Goal: Find specific page/section: Find specific page/section

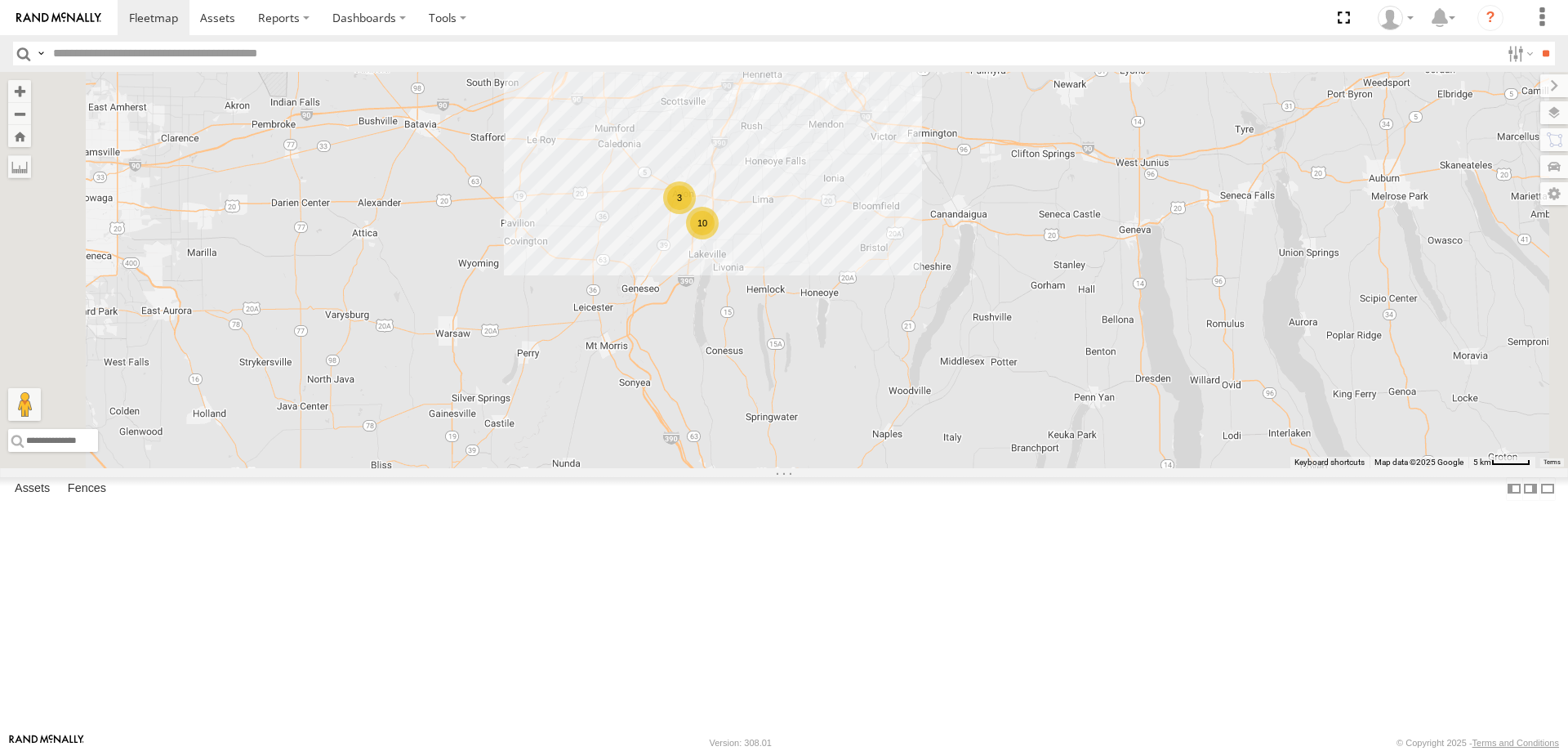
drag, startPoint x: 944, startPoint y: 182, endPoint x: 803, endPoint y: 576, distance: 418.5
click at [816, 468] on div "205 213 600453 202 211 10 215 3 170" at bounding box center [784, 270] width 1568 height 396
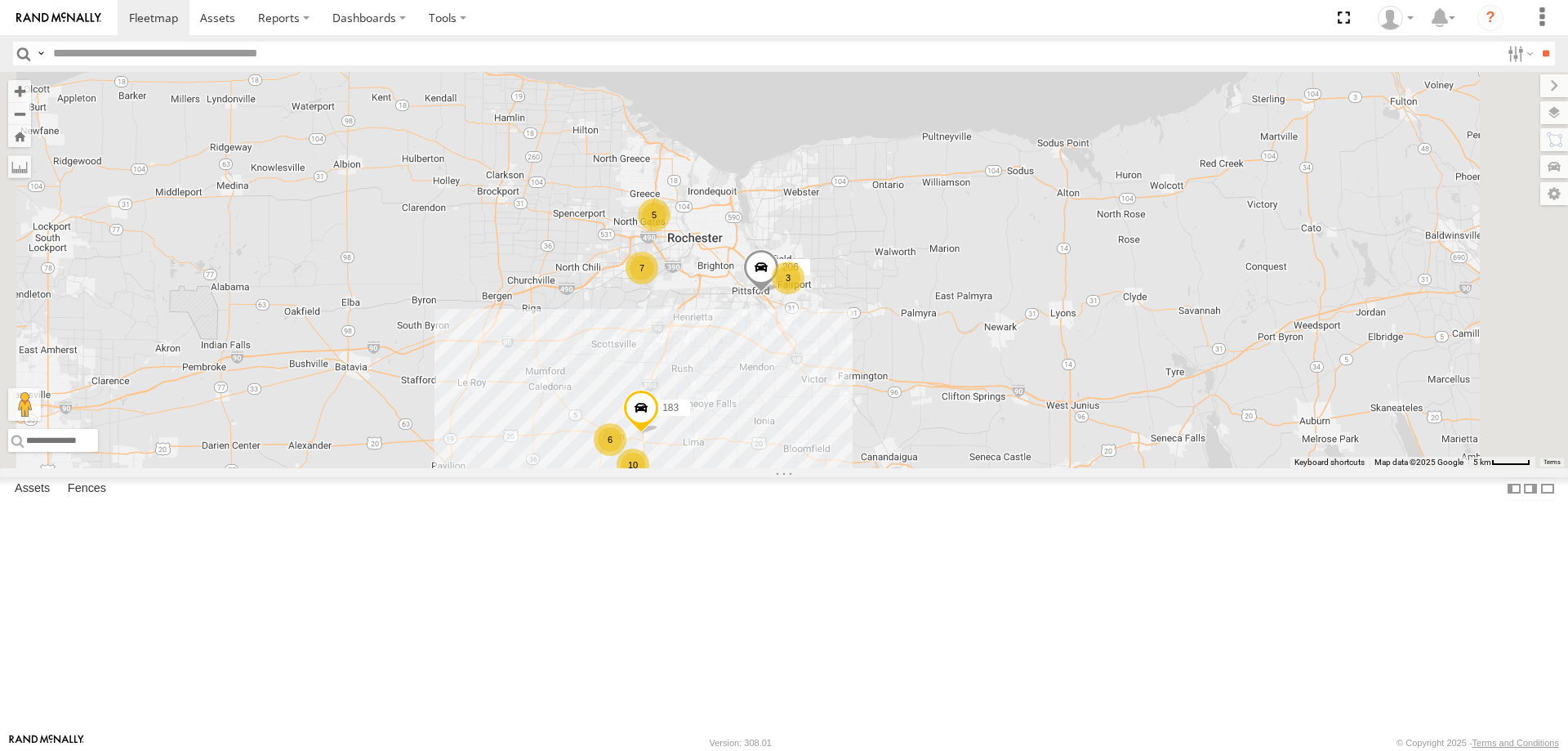
drag, startPoint x: 823, startPoint y: 358, endPoint x: 815, endPoint y: 440, distance: 82.4
click at [815, 439] on div "205 213 600453 202 211 10 215 6 170 7 3 5 183 206" at bounding box center [784, 270] width 1568 height 396
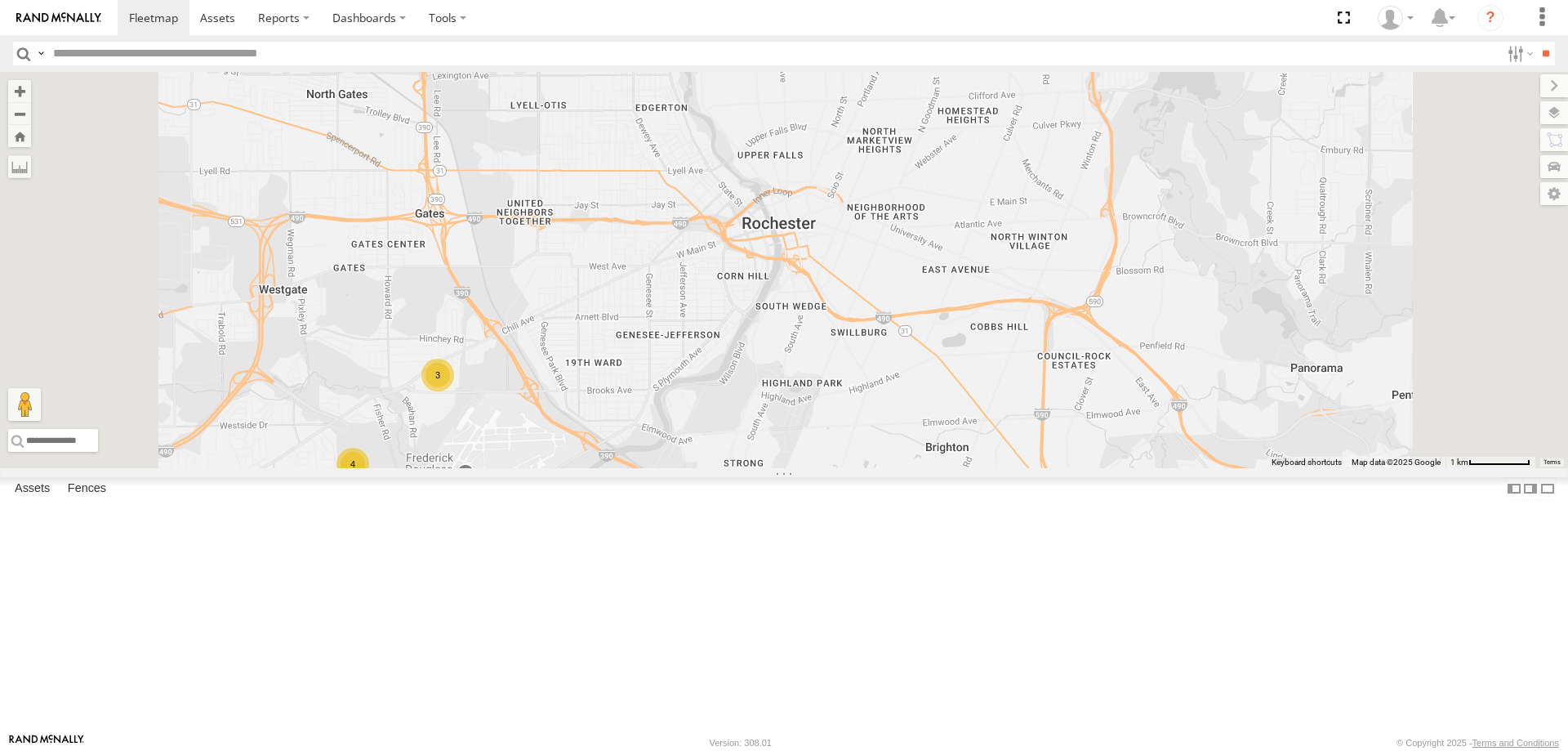
drag, startPoint x: 708, startPoint y: 190, endPoint x: 712, endPoint y: 302, distance: 112.1
click at [712, 302] on div "205 213 600453 202 211 215 170 183 206 4 3 3" at bounding box center [784, 270] width 1568 height 396
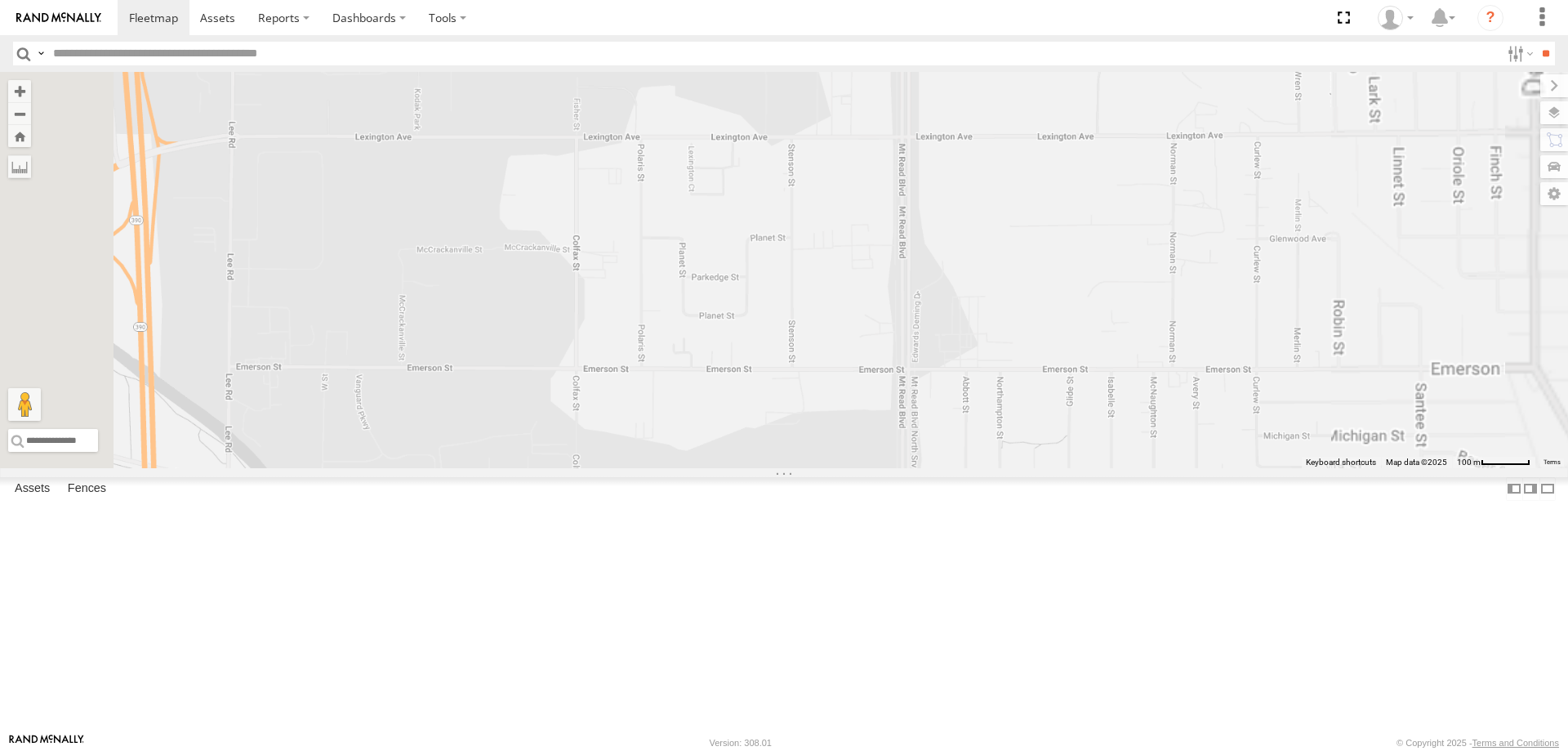
drag, startPoint x: 653, startPoint y: 200, endPoint x: 666, endPoint y: 323, distance: 123.7
click at [666, 323] on div "205 213 600453 202 211 215 170 183 206" at bounding box center [784, 270] width 1568 height 396
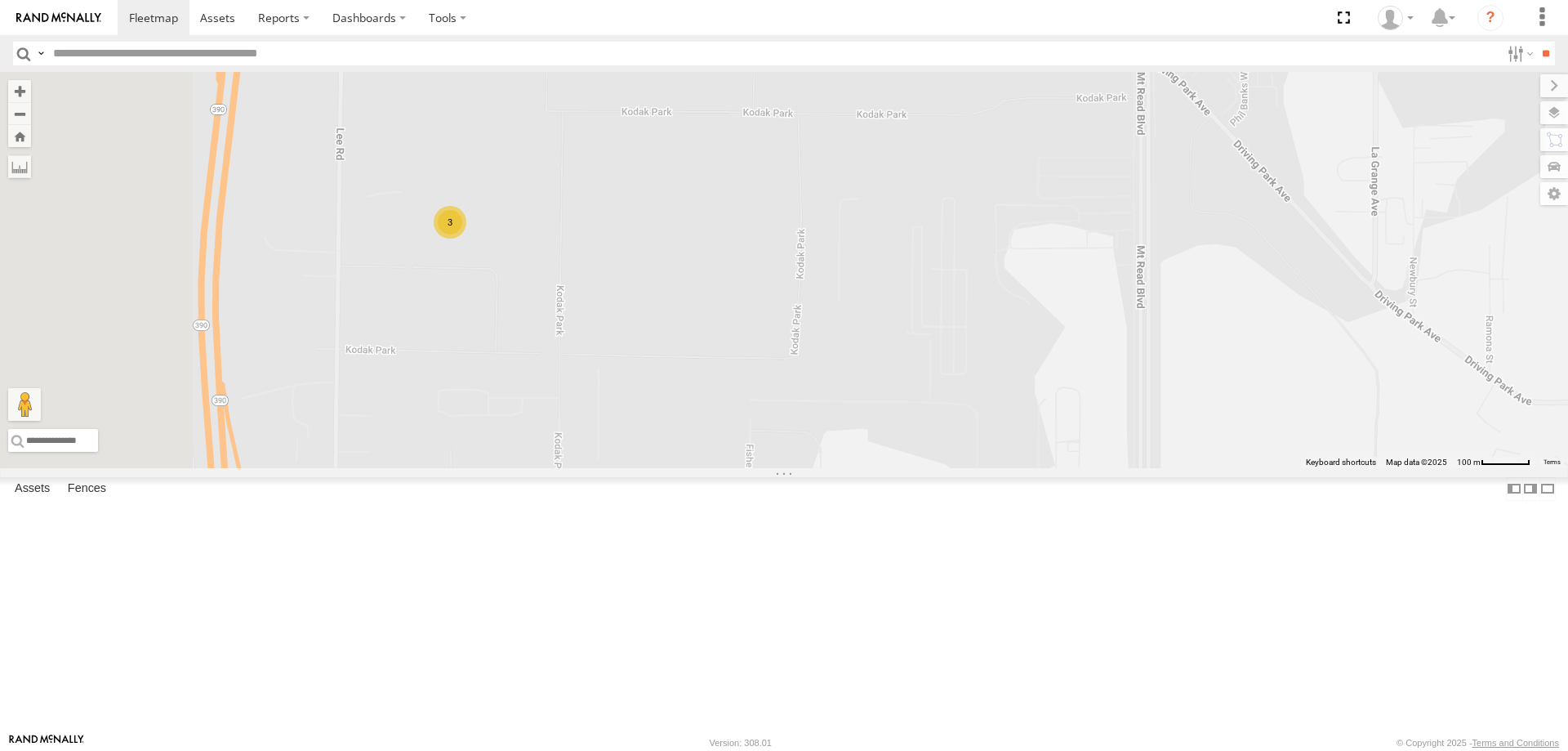
drag, startPoint x: 571, startPoint y: 276, endPoint x: 781, endPoint y: 439, distance: 265.8
click at [776, 439] on div "205 213 600453 202 211 215 170 183 206 3" at bounding box center [784, 270] width 1568 height 396
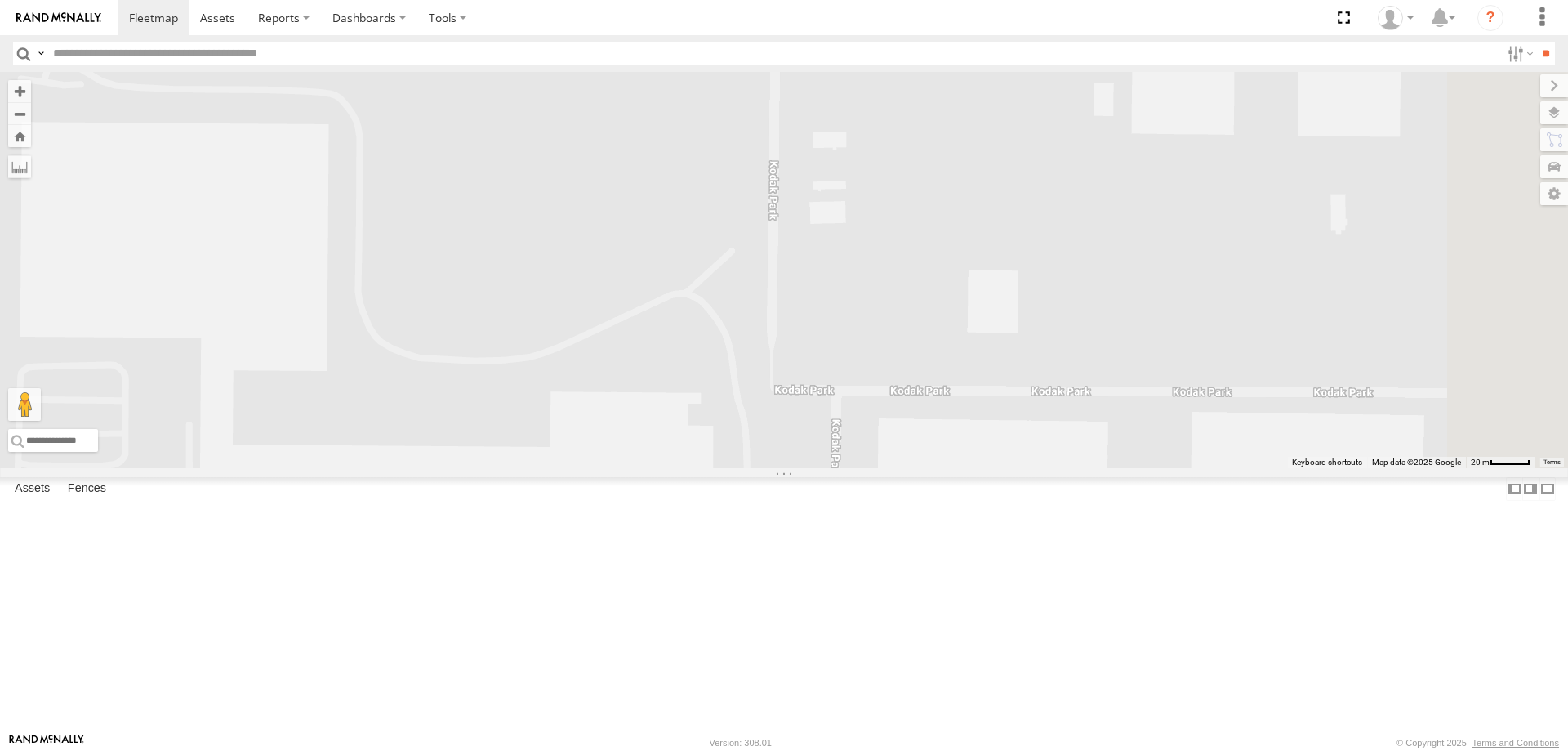
drag, startPoint x: 792, startPoint y: 220, endPoint x: 833, endPoint y: 283, distance: 75.2
click at [831, 290] on div "205 213 600453 202 211 215 170 183 206 600452 214 210 204 209" at bounding box center [784, 270] width 1568 height 396
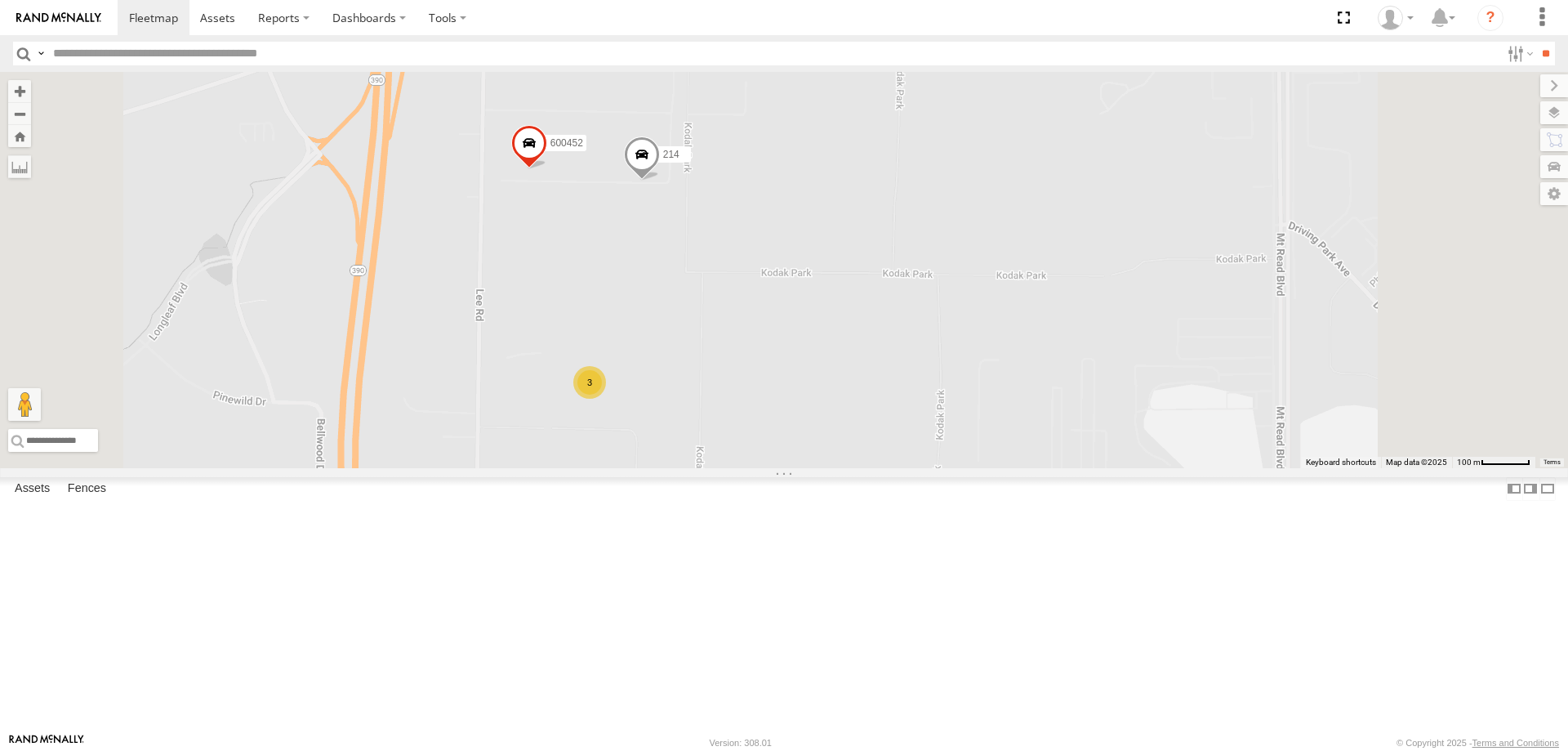
drag, startPoint x: 731, startPoint y: 593, endPoint x: 733, endPoint y: 447, distance: 146.0
click at [733, 454] on div "205 213 600453 202 211 215 170 183 206 600452 214 3" at bounding box center [784, 270] width 1568 height 396
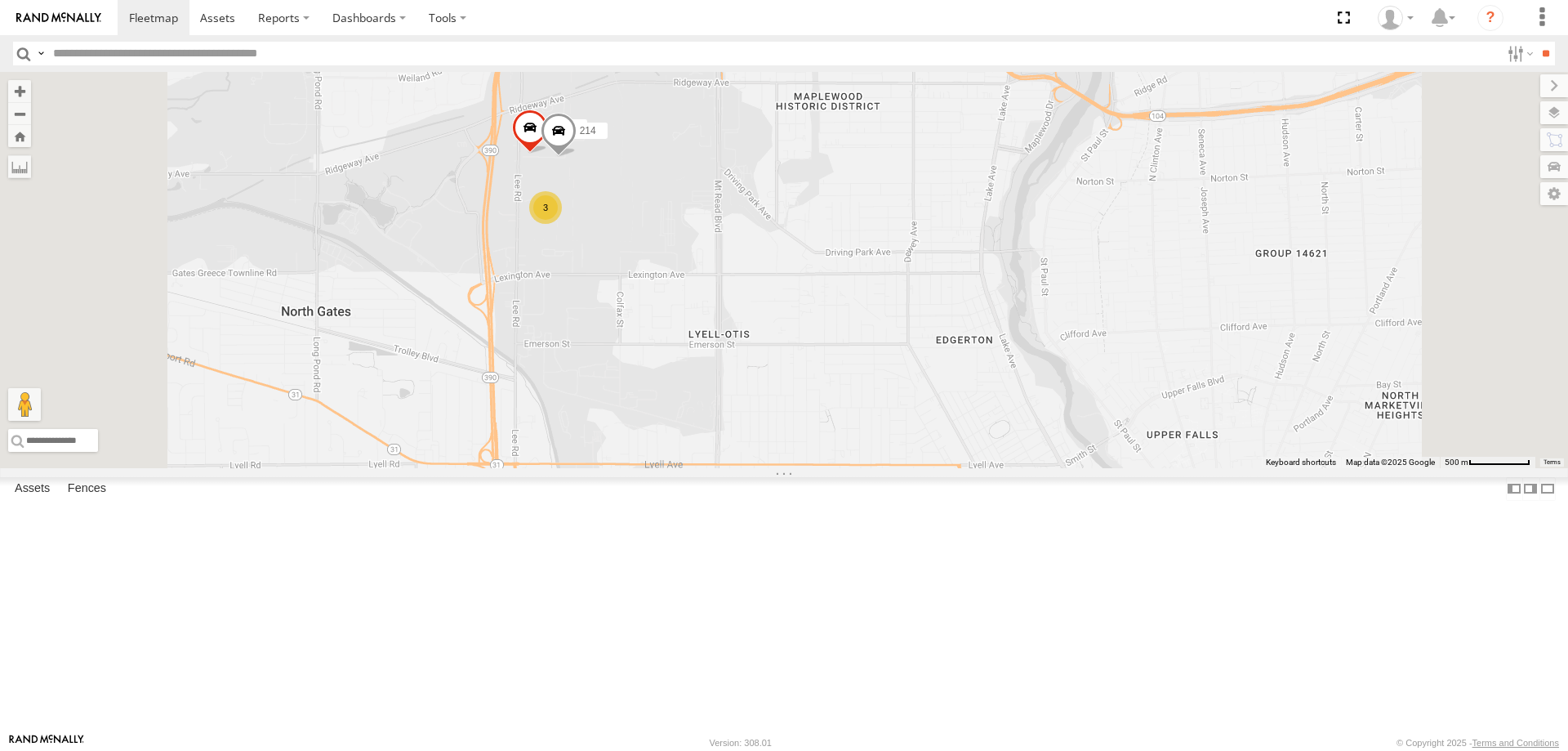
drag, startPoint x: 729, startPoint y: 573, endPoint x: 741, endPoint y: 365, distance: 208.3
click at [728, 468] on div "205 213 600453 202 211 215 170 183 206 600452 214 3" at bounding box center [784, 270] width 1568 height 396
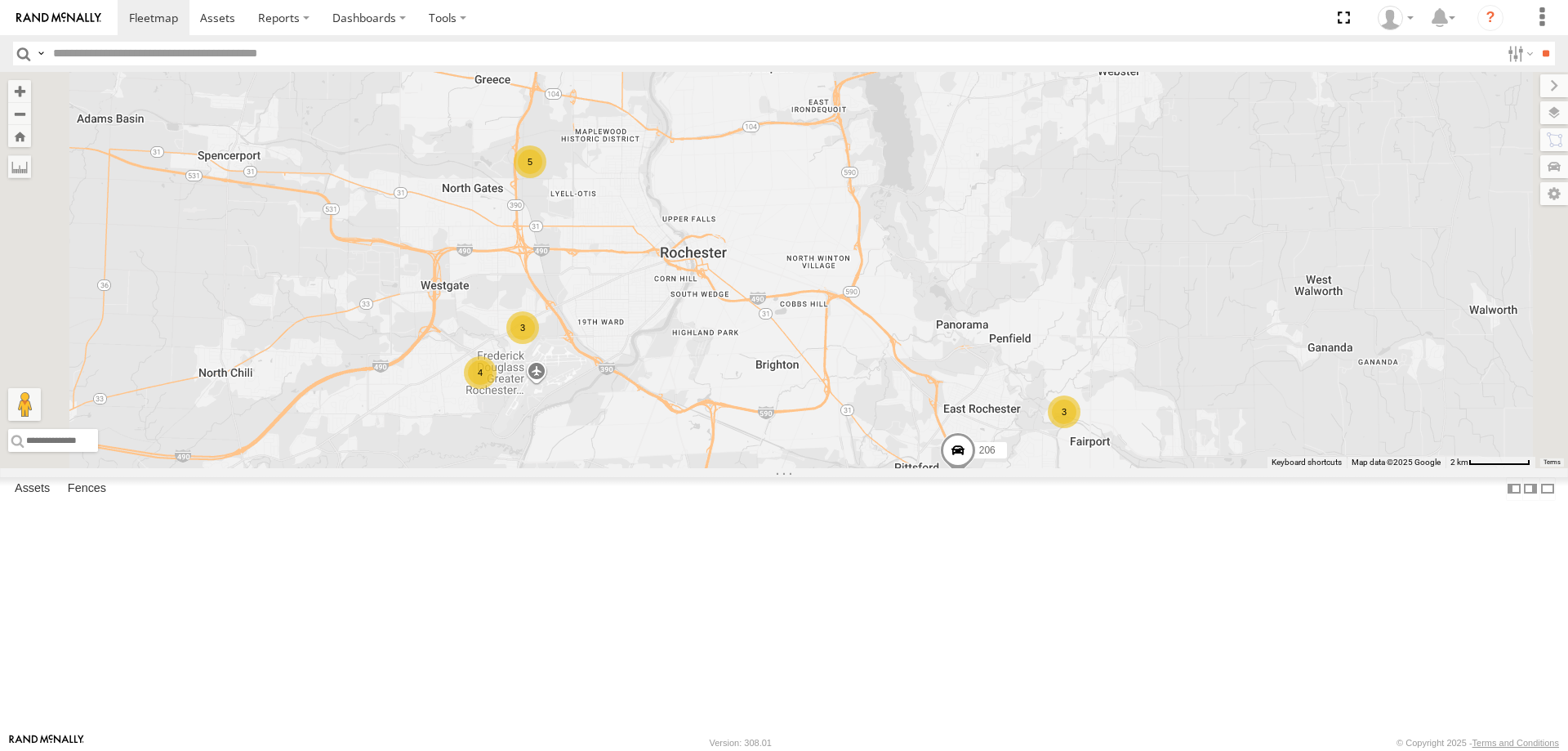
drag, startPoint x: 741, startPoint y: 621, endPoint x: 757, endPoint y: 450, distance: 171.7
click at [755, 451] on div "205 213 600453 202 211 215 170 183 206 4 3 3 5" at bounding box center [784, 270] width 1568 height 396
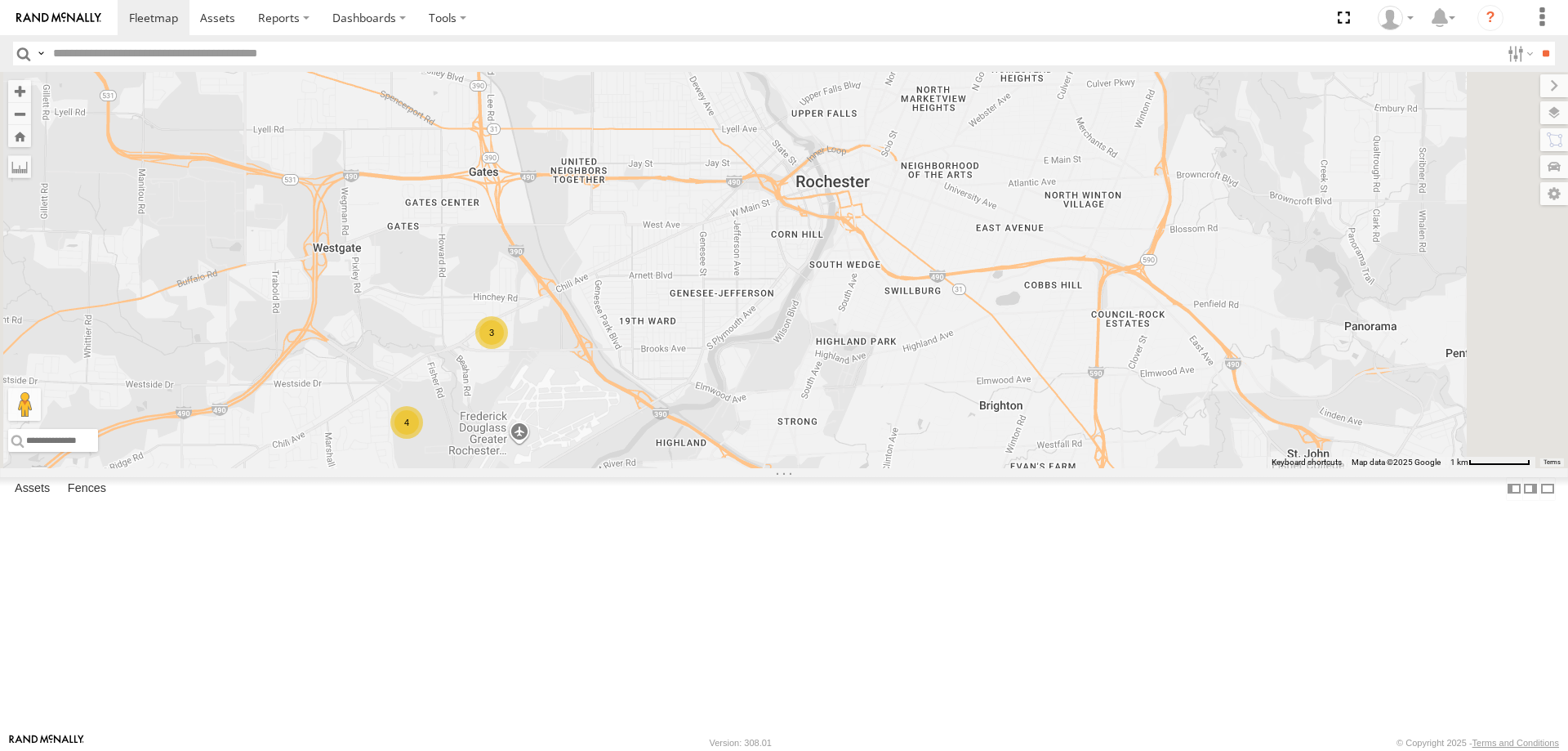
drag, startPoint x: 640, startPoint y: 649, endPoint x: 689, endPoint y: 501, distance: 155.9
click at [686, 468] on div "205 213 600453 202 211 215 170 183 206 4 3 3 2" at bounding box center [784, 270] width 1568 height 396
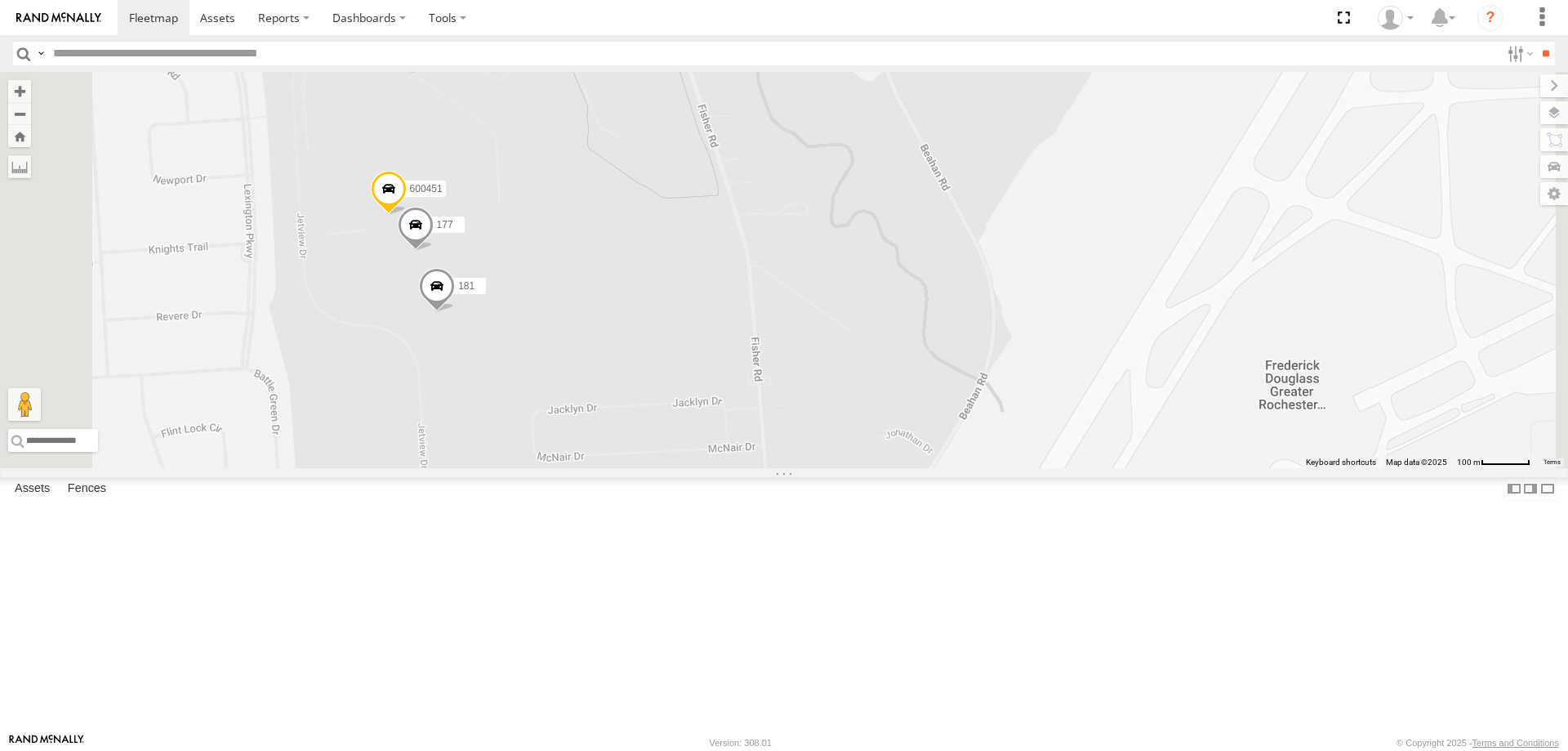
drag, startPoint x: 802, startPoint y: 255, endPoint x: 760, endPoint y: 459, distance: 208.3
click at [764, 435] on div "179 600451 177 181" at bounding box center [784, 270] width 1568 height 396
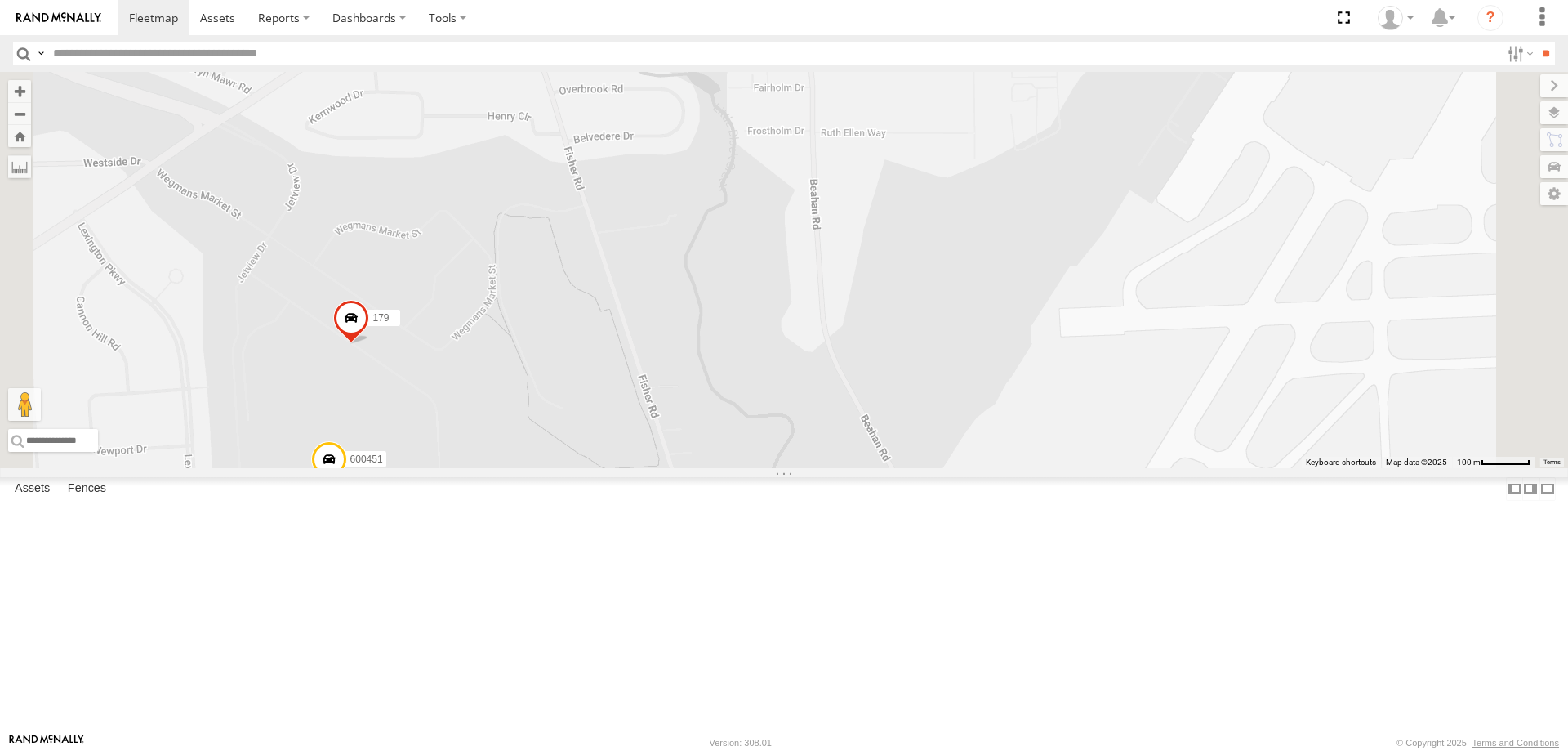
drag, startPoint x: 674, startPoint y: 610, endPoint x: 709, endPoint y: 441, distance: 172.6
click at [709, 441] on div "179 600451 177 181 2" at bounding box center [784, 270] width 1568 height 396
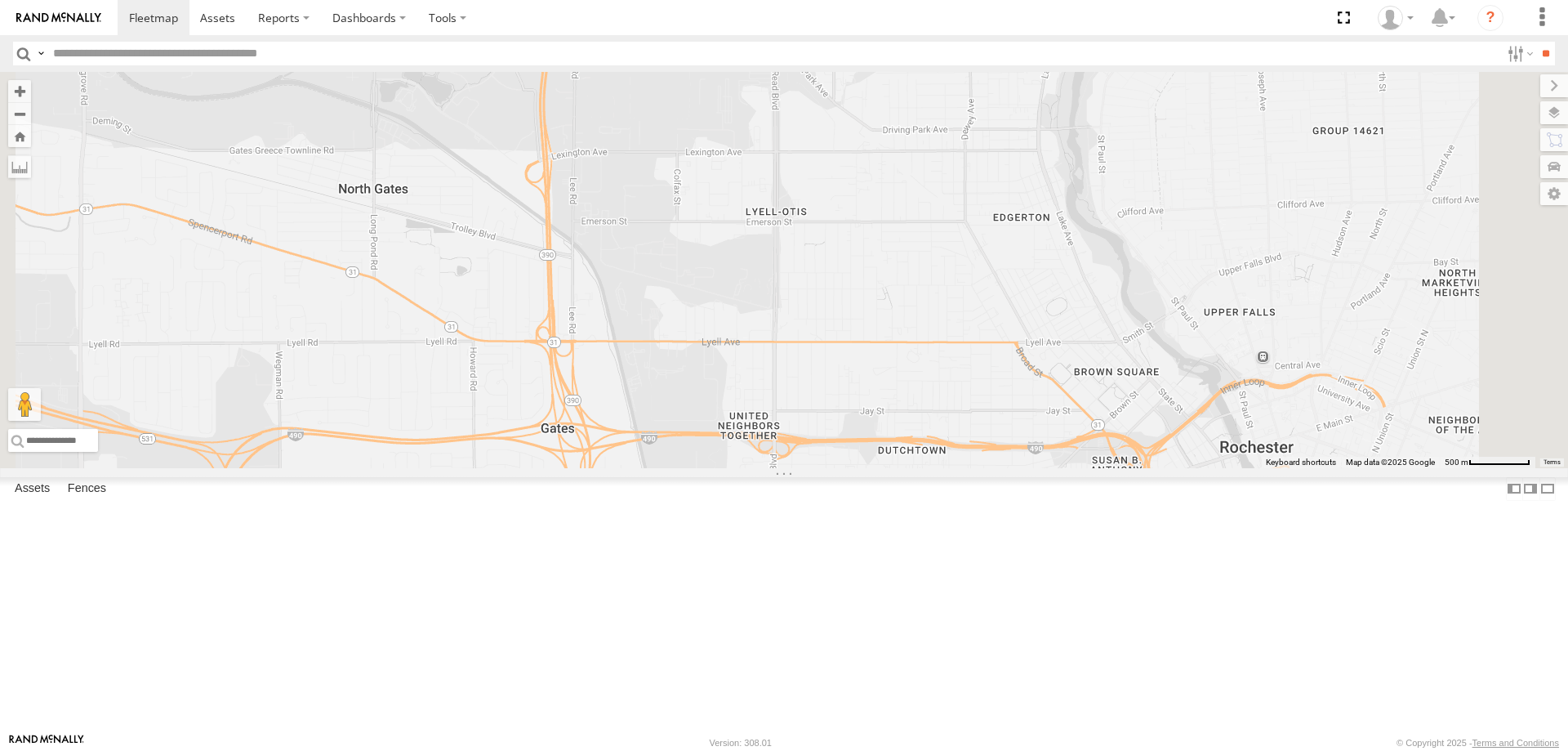
drag, startPoint x: 728, startPoint y: 194, endPoint x: 833, endPoint y: 565, distance: 385.6
click at [833, 468] on div "179 3 3" at bounding box center [784, 270] width 1568 height 396
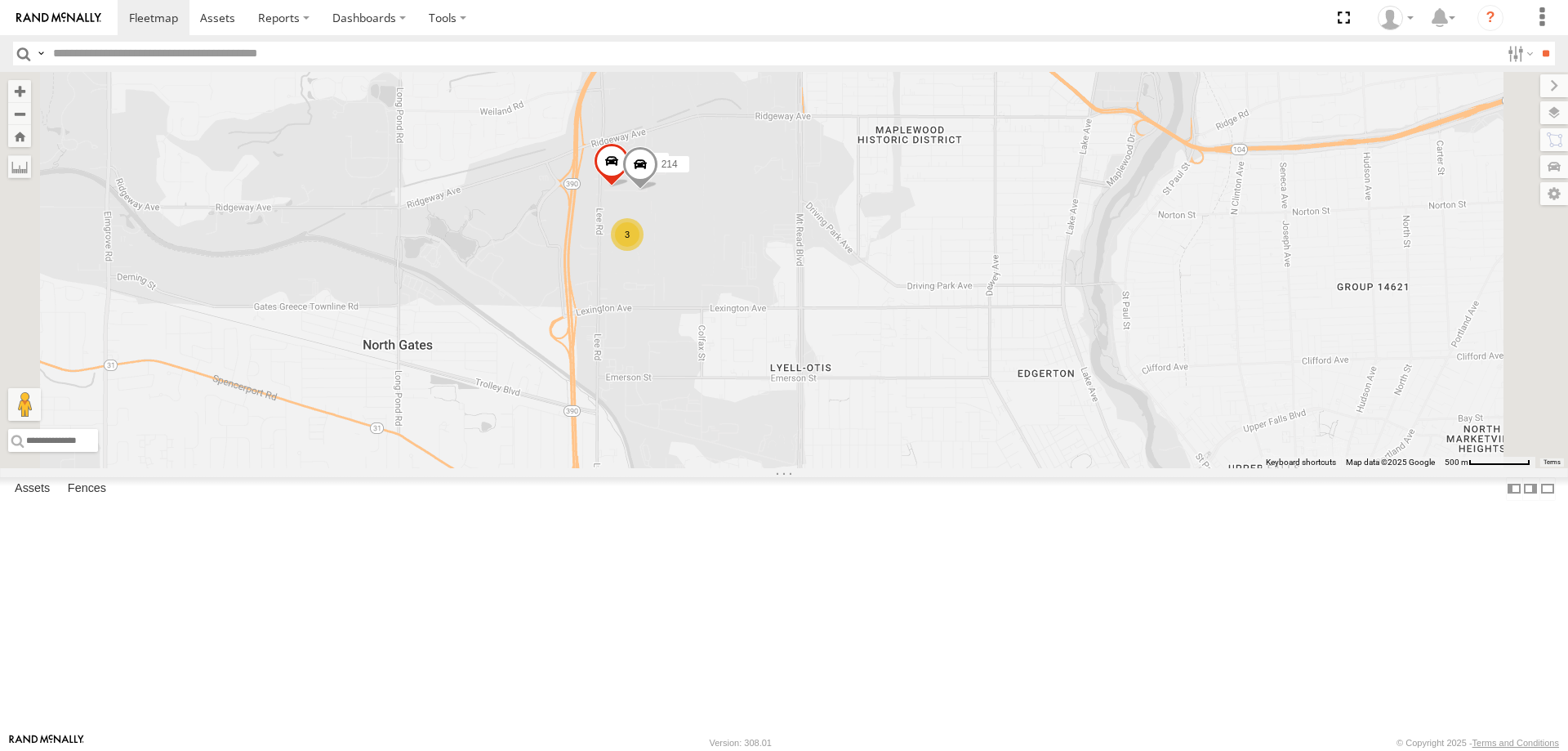
drag, startPoint x: 853, startPoint y: 210, endPoint x: 867, endPoint y: 364, distance: 154.6
click at [867, 364] on div "179 3 3 600452 3 214" at bounding box center [784, 270] width 1568 height 396
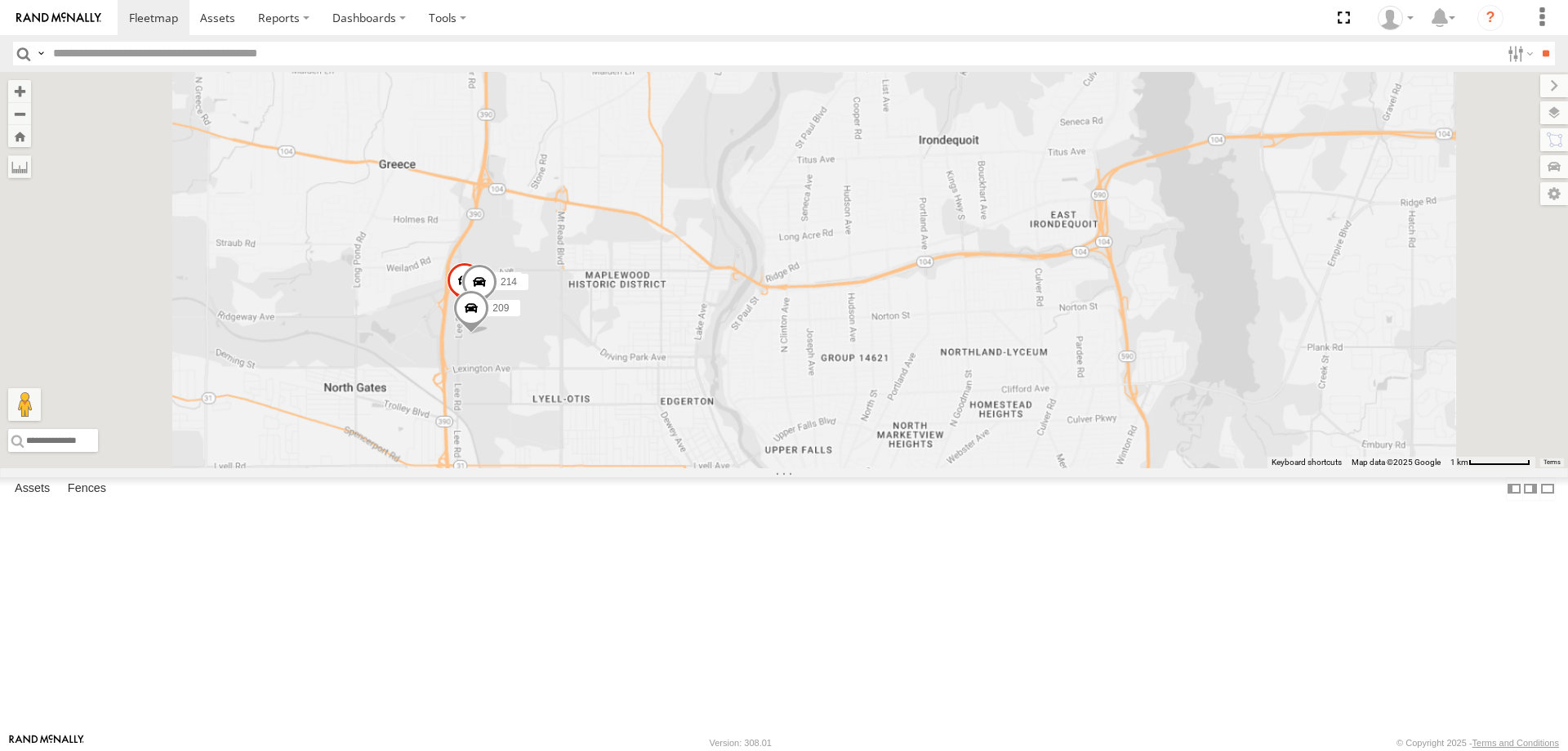
drag, startPoint x: 632, startPoint y: 593, endPoint x: 696, endPoint y: 321, distance: 279.4
click at [677, 380] on div "179 600452 214 209" at bounding box center [784, 270] width 1568 height 396
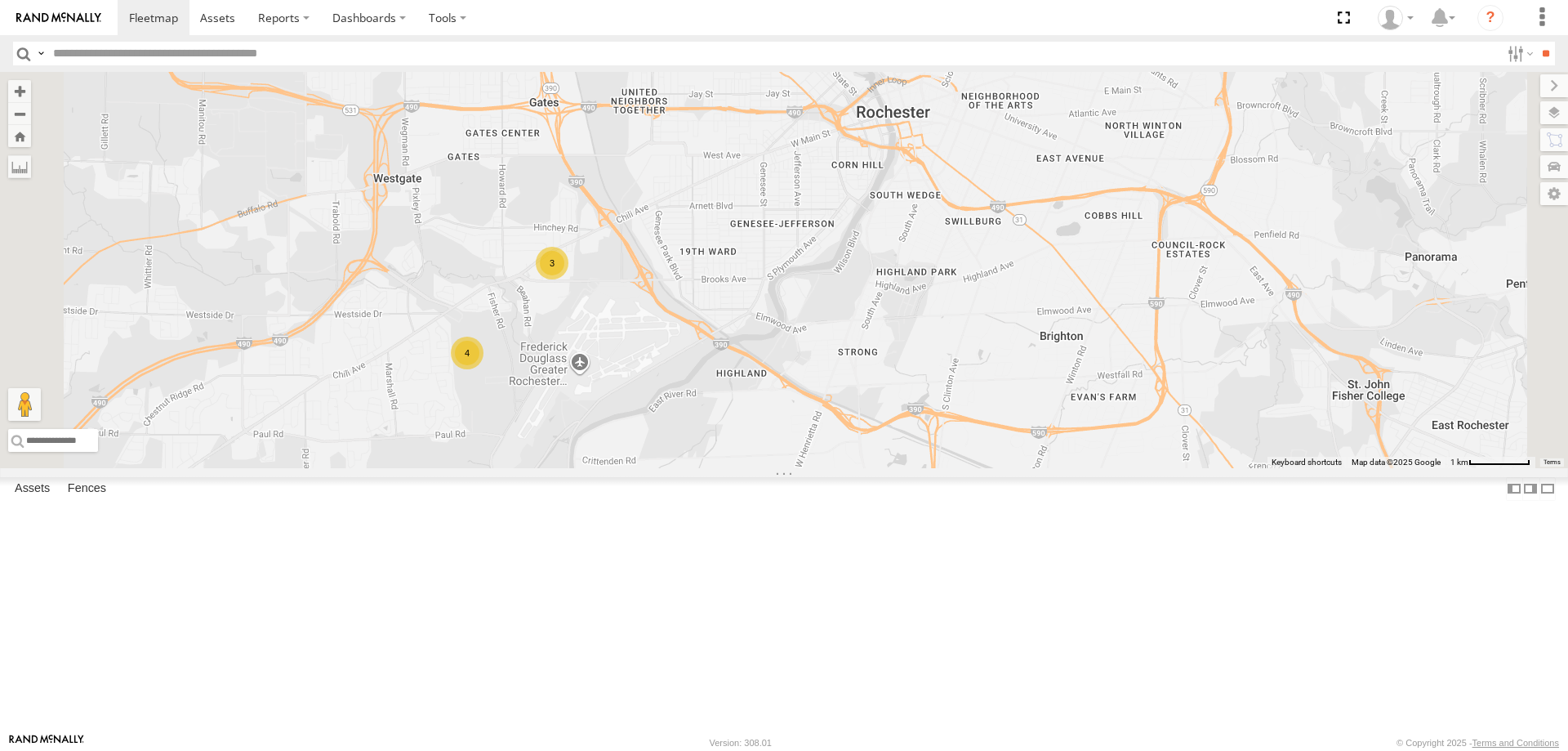
drag, startPoint x: 708, startPoint y: 566, endPoint x: 742, endPoint y: 372, distance: 197.0
click at [741, 376] on div "4 3 3 2" at bounding box center [784, 270] width 1568 height 396
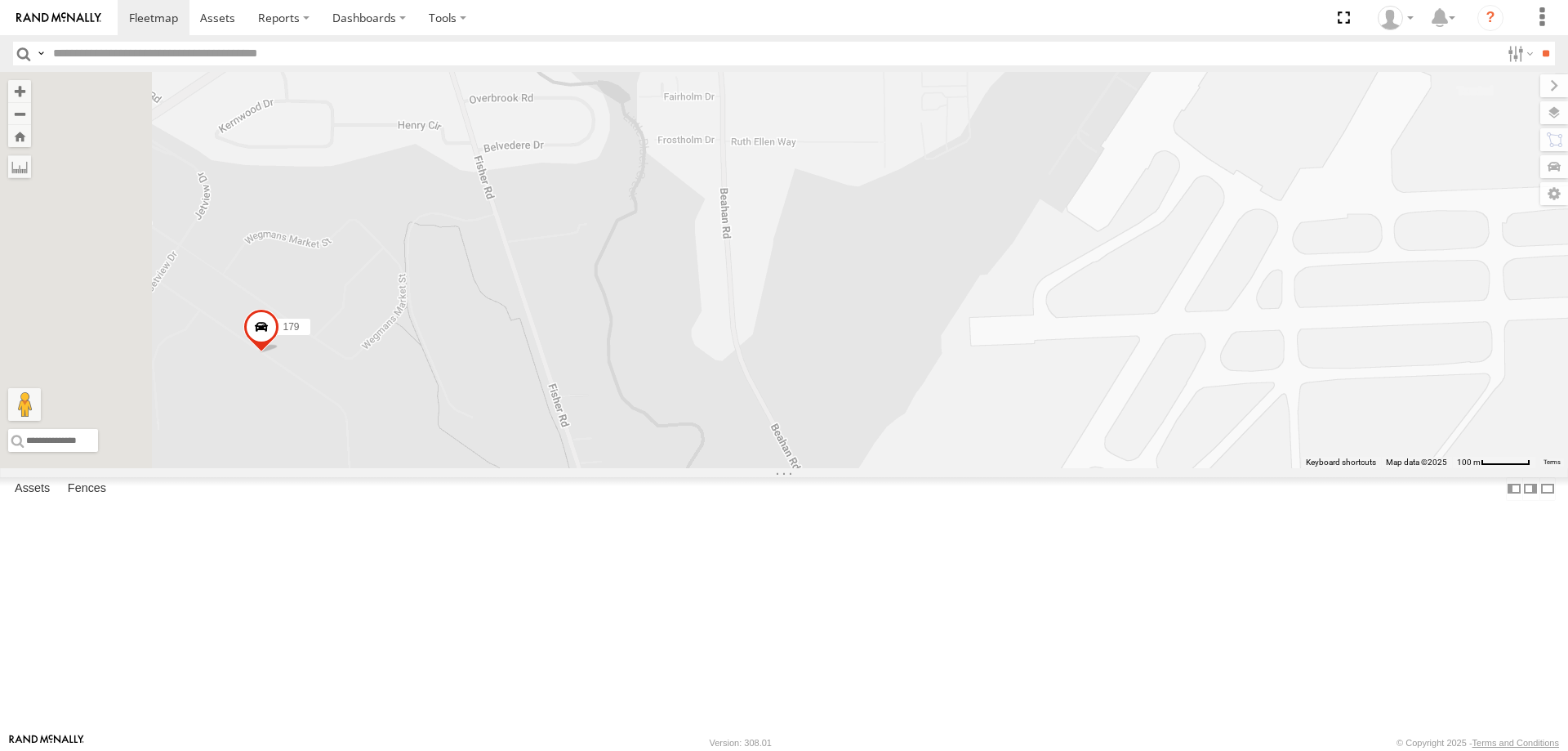
drag, startPoint x: 598, startPoint y: 559, endPoint x: 857, endPoint y: 327, distance: 347.7
click at [857, 327] on div "199 181 179 2" at bounding box center [784, 270] width 1568 height 396
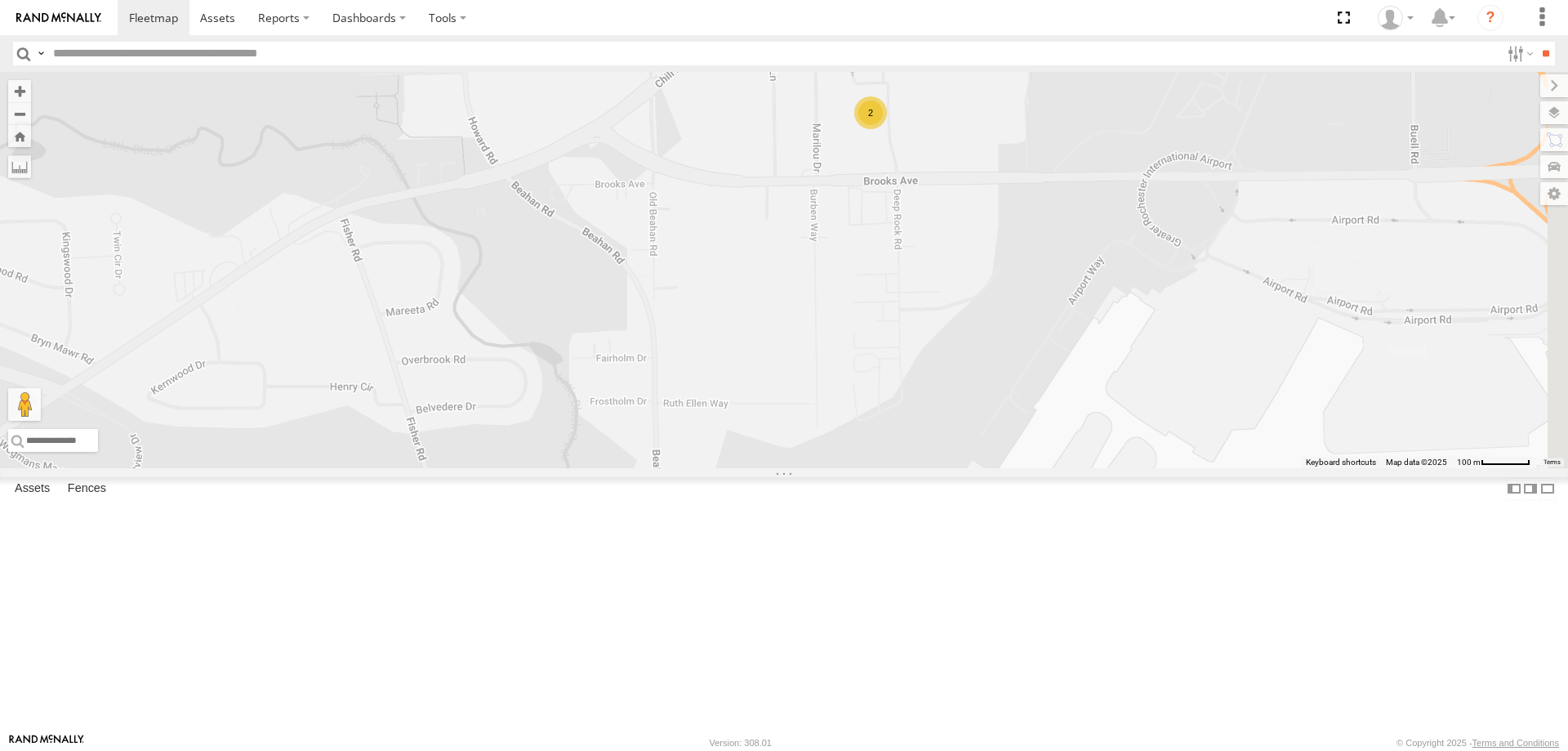
drag, startPoint x: 943, startPoint y: 225, endPoint x: 788, endPoint y: 542, distance: 352.9
click at [784, 468] on div "199 181 179 2 600451 177" at bounding box center [784, 270] width 1568 height 396
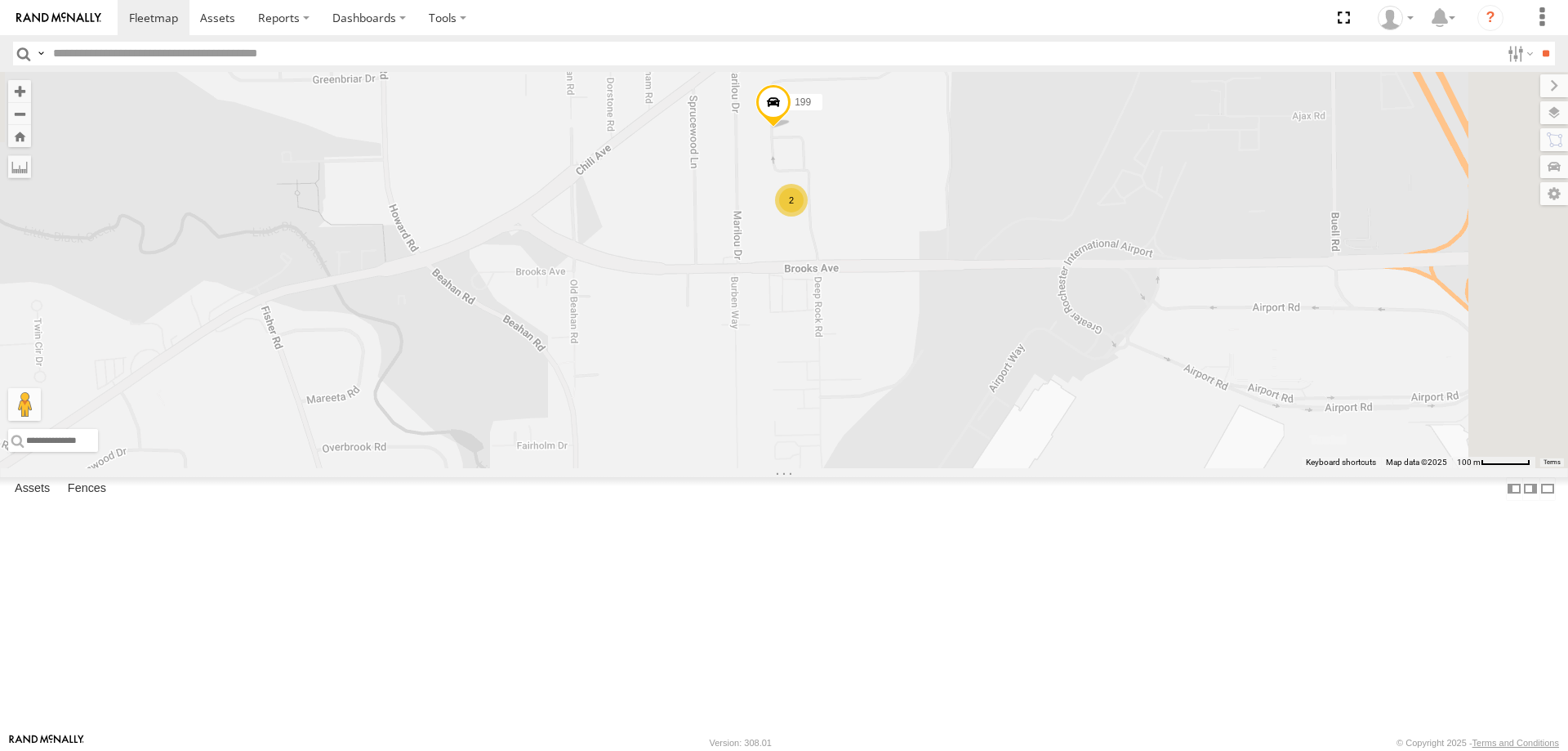
drag, startPoint x: 952, startPoint y: 333, endPoint x: 935, endPoint y: 335, distance: 17.1
click at [935, 335] on div "199 181 179 2 600451 177" at bounding box center [784, 270] width 1568 height 396
click at [182, 50] on input "text" at bounding box center [773, 53] width 1454 height 24
type input "***"
click at [1536, 42] on input "**" at bounding box center [1545, 53] width 19 height 24
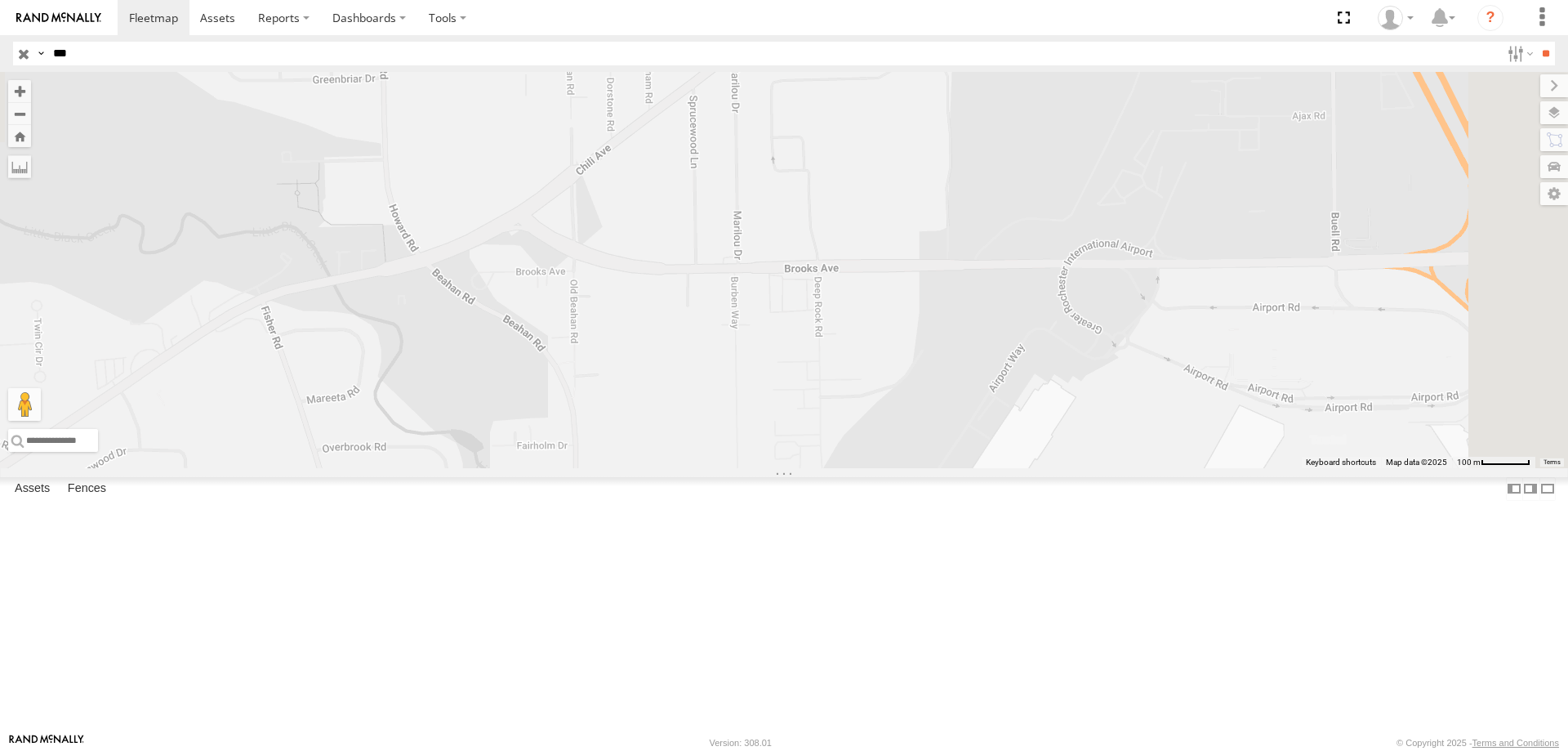
click at [24, 58] on input "button" at bounding box center [24, 53] width 21 height 24
click at [83, 52] on input "***" at bounding box center [773, 53] width 1454 height 24
type input "***"
click at [1536, 42] on input "**" at bounding box center [1545, 53] width 19 height 24
click at [0, 0] on div "215" at bounding box center [0, 0] width 0 height 0
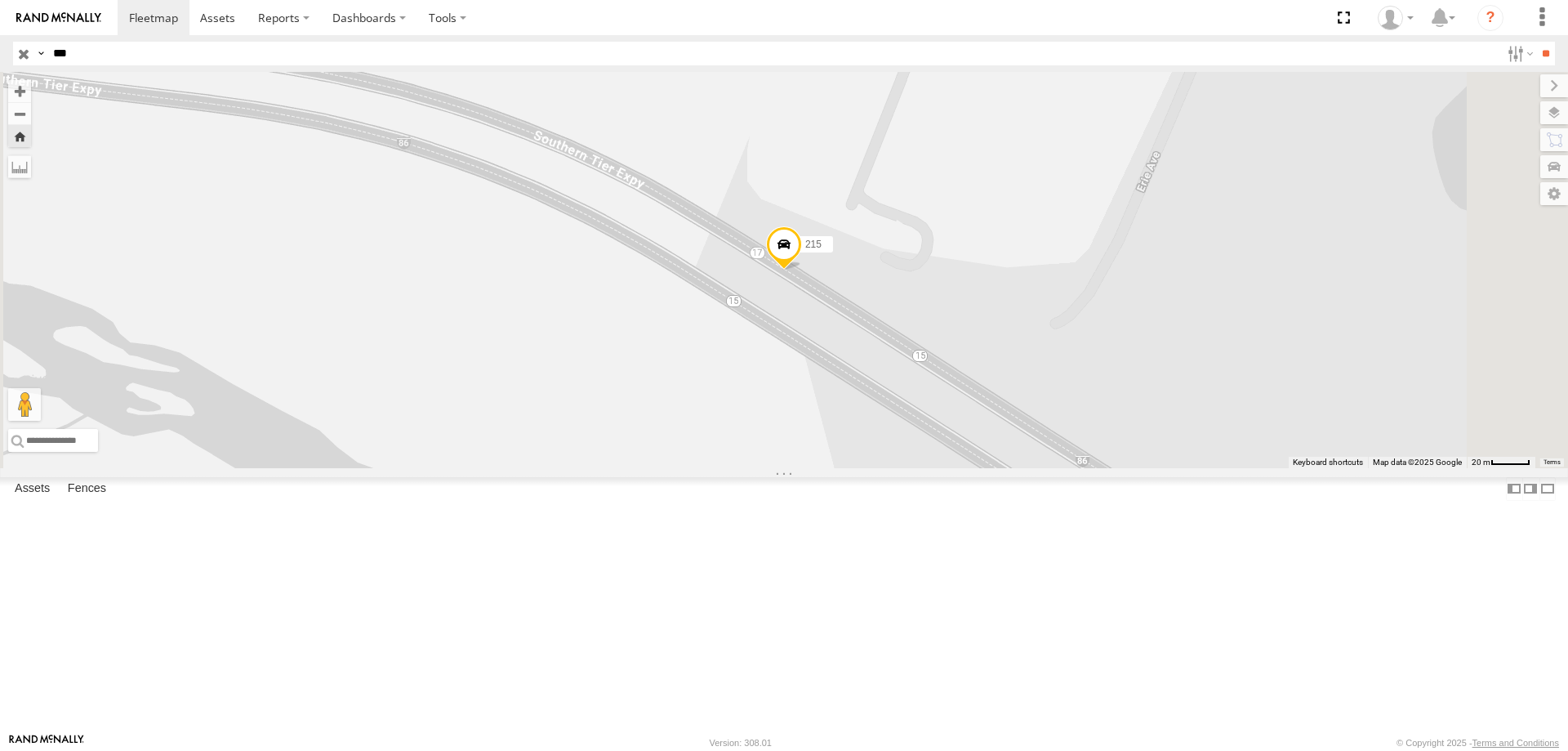
click at [22, 55] on input "button" at bounding box center [24, 53] width 21 height 24
